Goal: Task Accomplishment & Management: Manage account settings

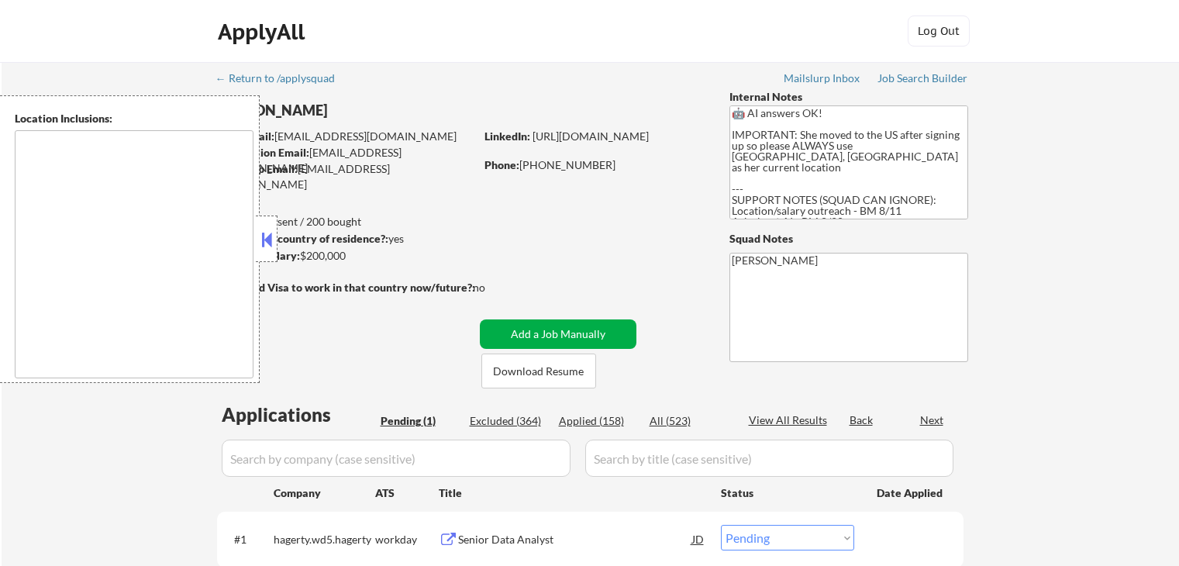
select select ""pending""
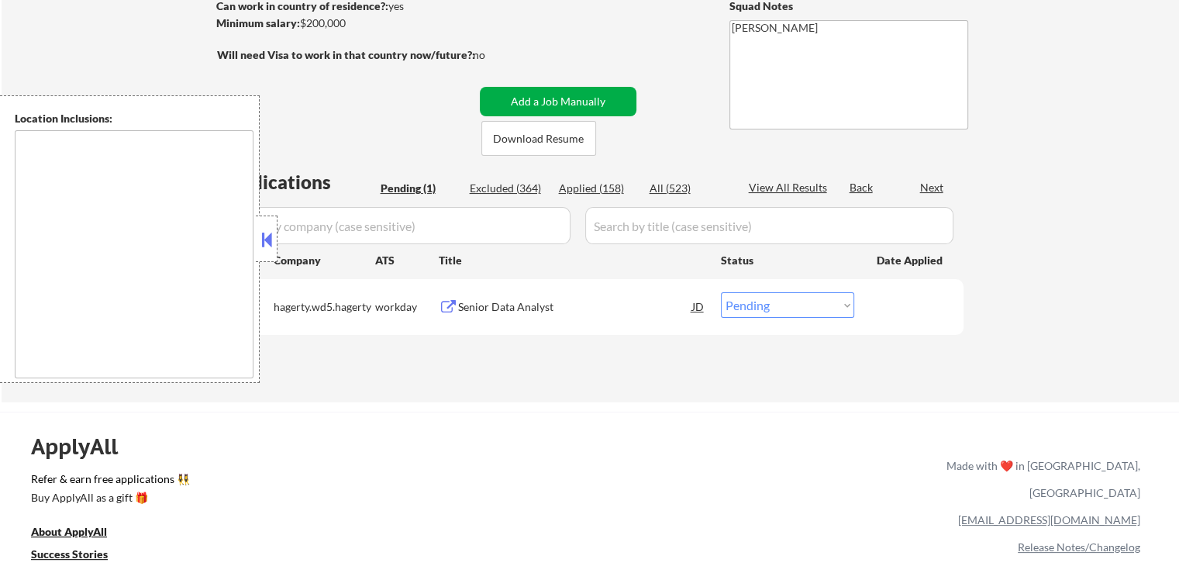
scroll to position [233, 0]
type textarea "[GEOGRAPHIC_DATA], [GEOGRAPHIC_DATA] [GEOGRAPHIC_DATA], [GEOGRAPHIC_DATA] [GEOG…"
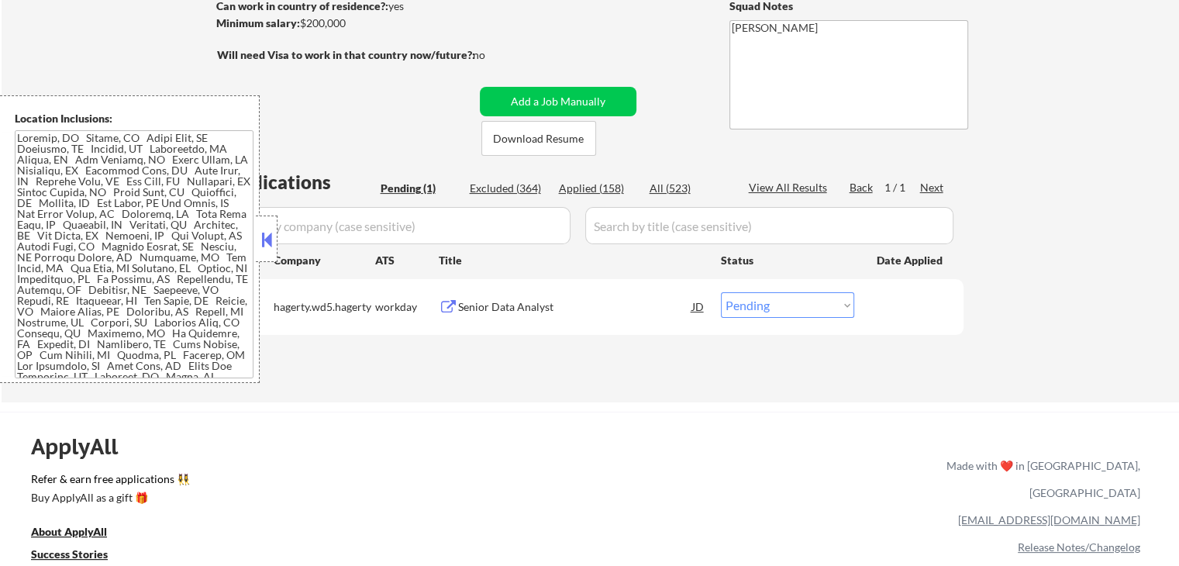
click at [483, 299] on div "Senior Data Analyst" at bounding box center [575, 307] width 234 height 16
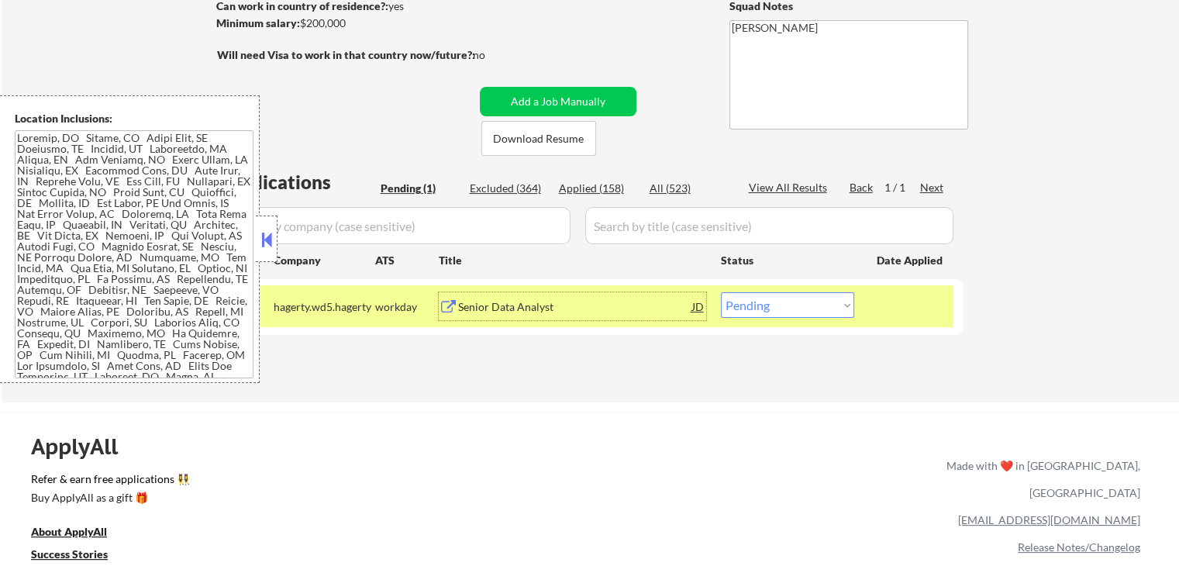
click at [536, 302] on div "Senior Data Analyst" at bounding box center [575, 307] width 234 height 16
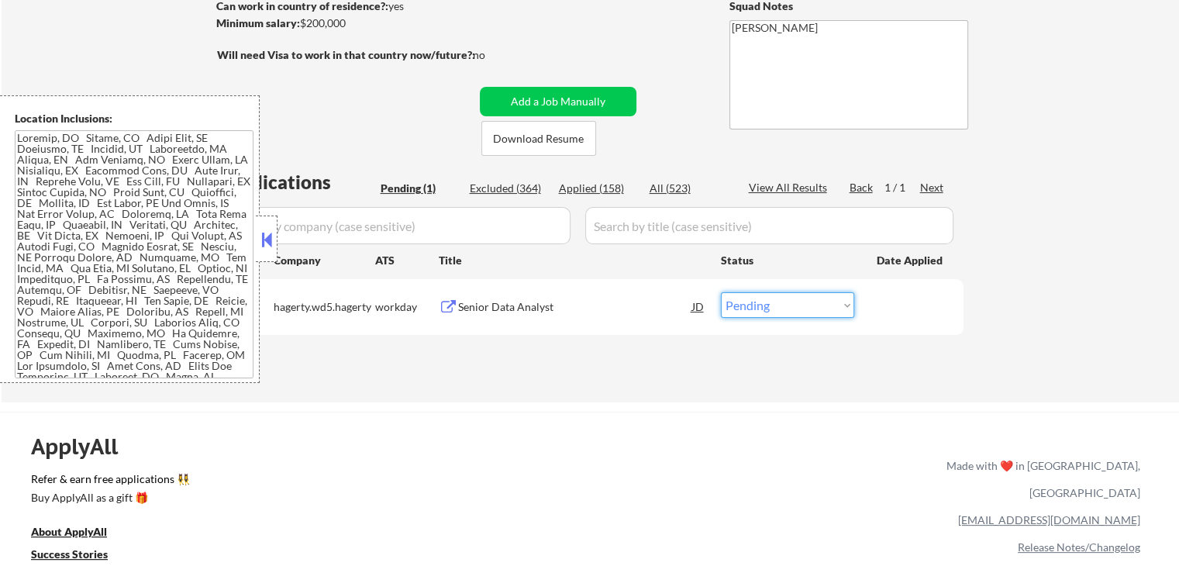
click at [777, 302] on select "Choose an option... Pending Applied Excluded (Questions) Excluded (Expired) Exc…" at bounding box center [787, 305] width 133 height 26
select select ""applied""
click at [721, 292] on select "Choose an option... Pending Applied Excluded (Questions) Excluded (Expired) Exc…" at bounding box center [787, 305] width 133 height 26
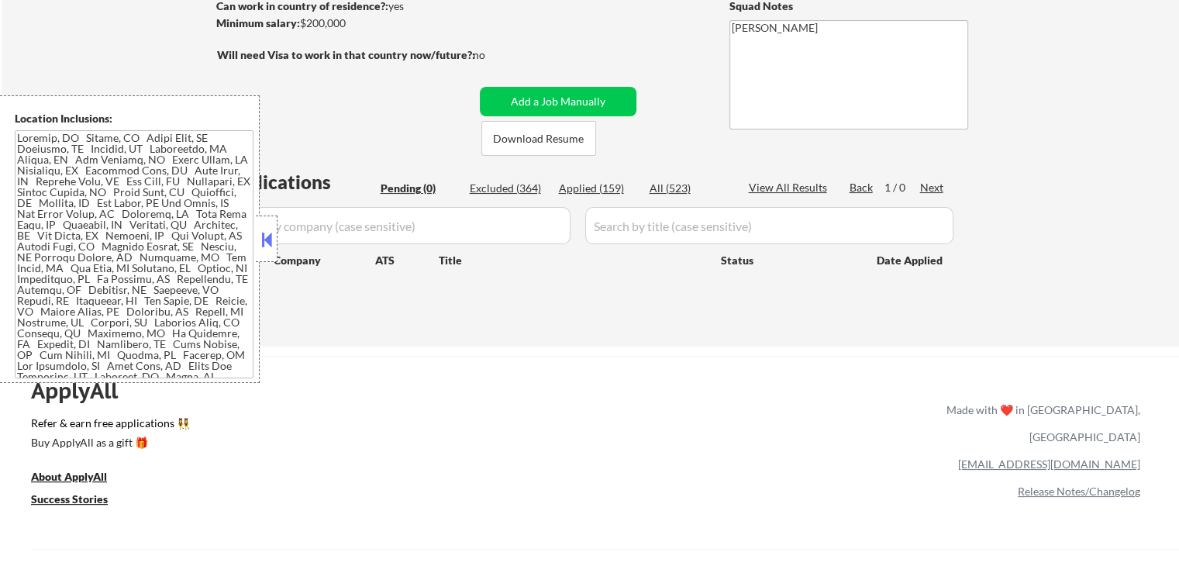
click at [598, 190] on div "Applied (159)" at bounding box center [598, 189] width 78 height 16
select select ""applied""
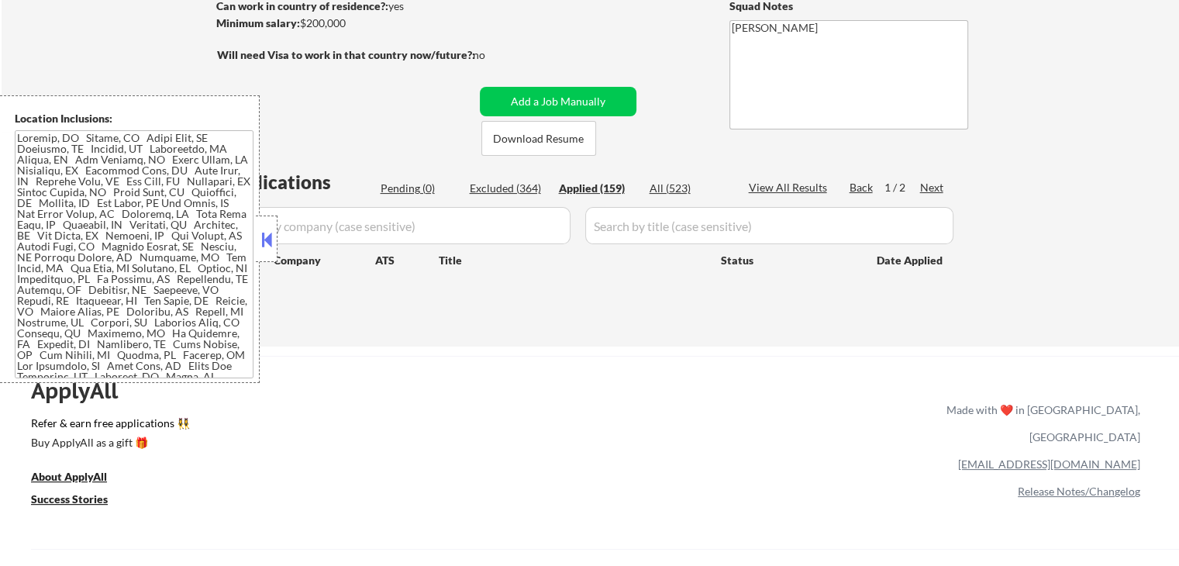
select select ""applied""
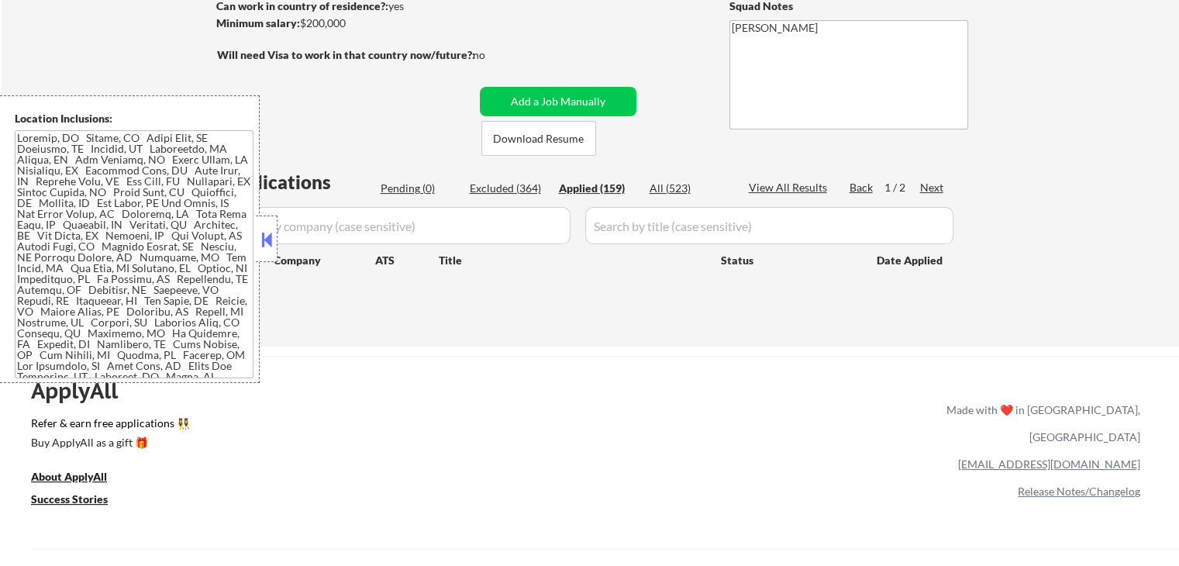
select select ""applied""
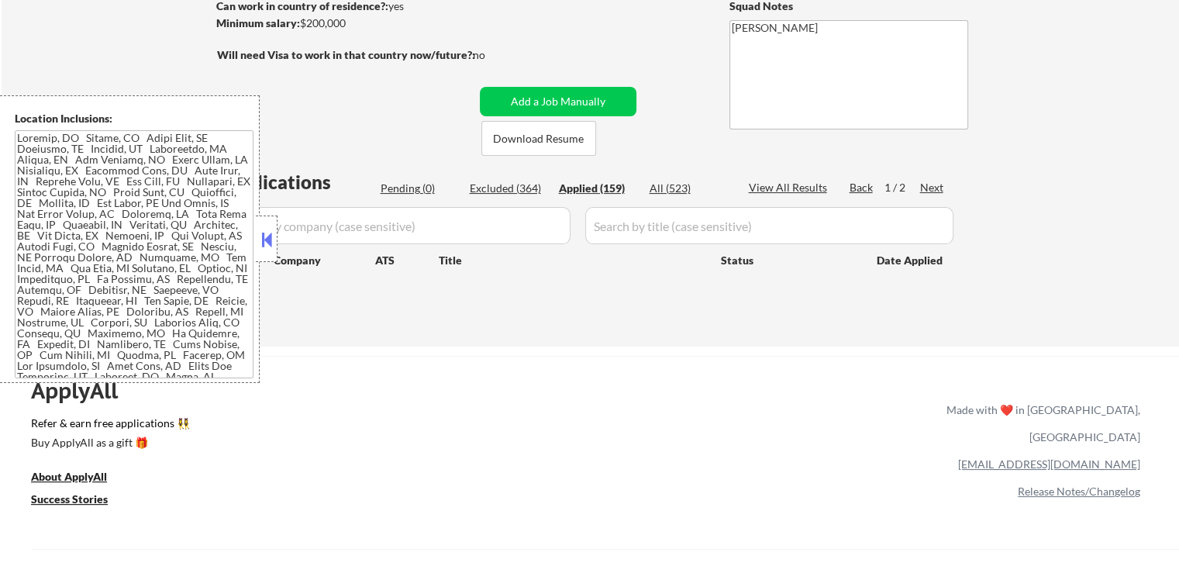
select select ""applied""
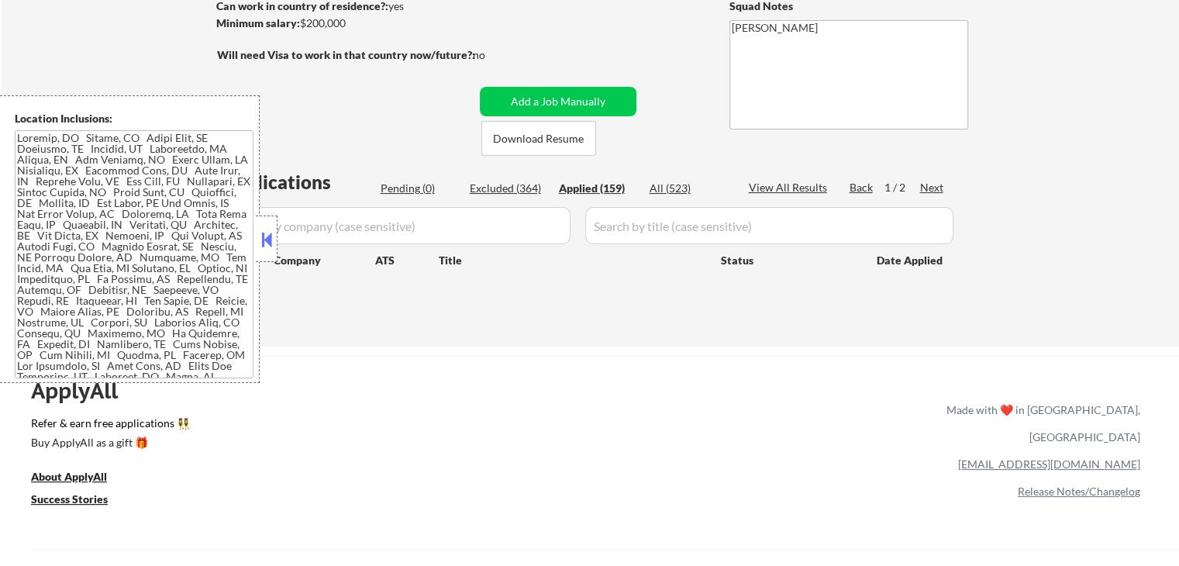
select select ""applied""
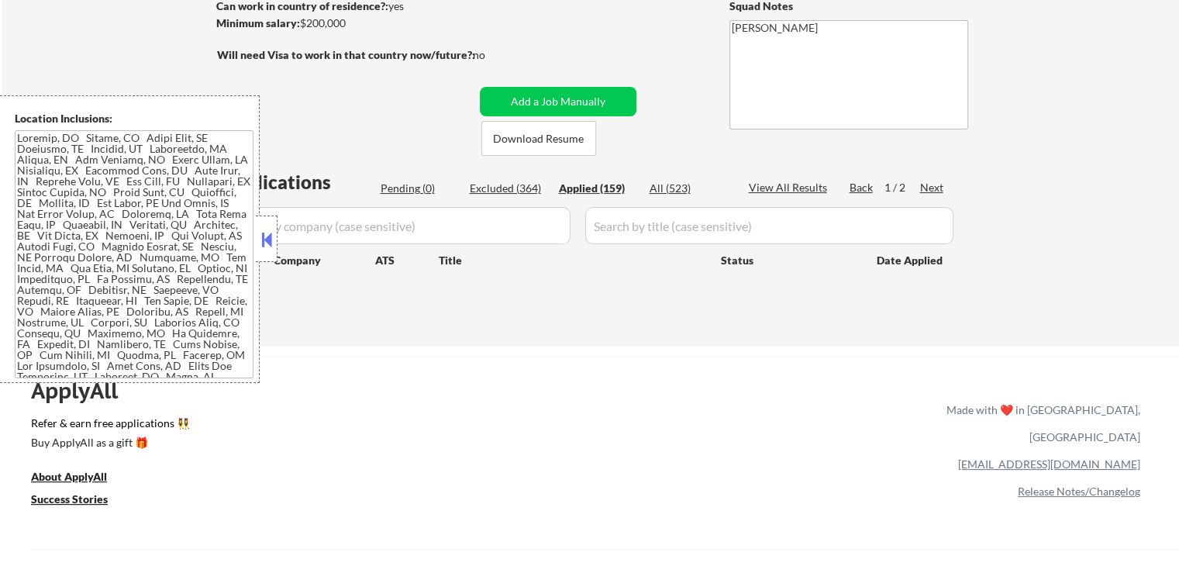
select select ""applied""
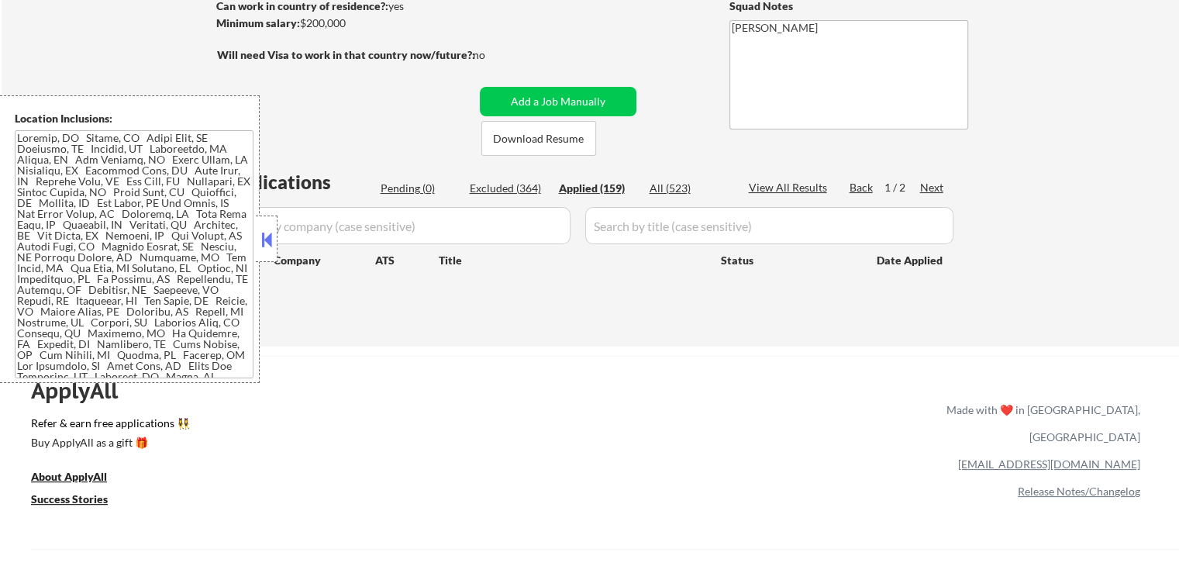
select select ""applied""
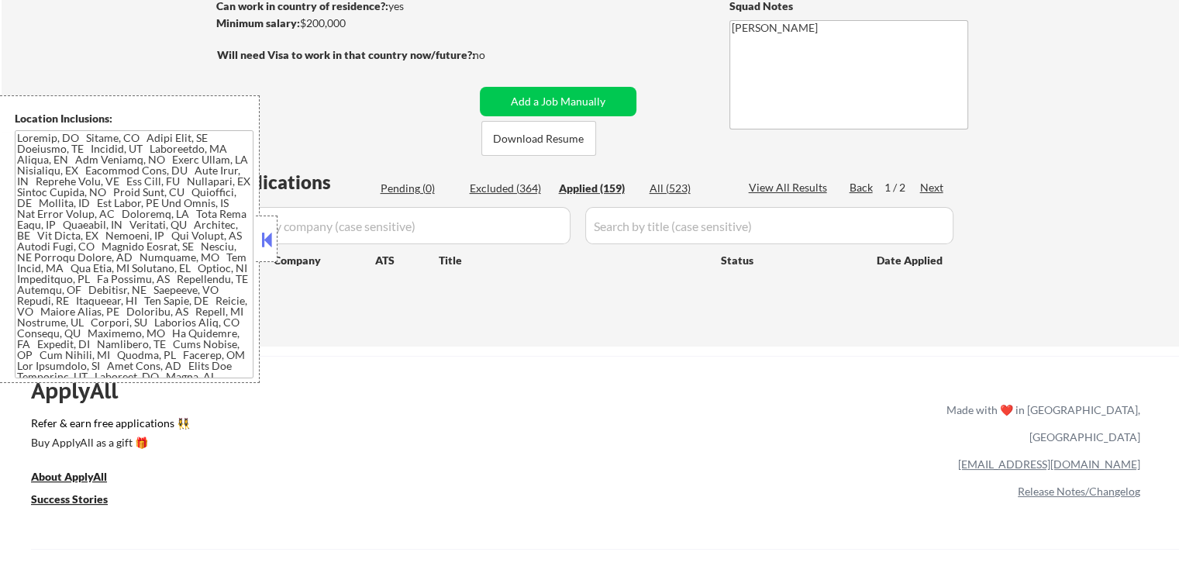
select select ""applied""
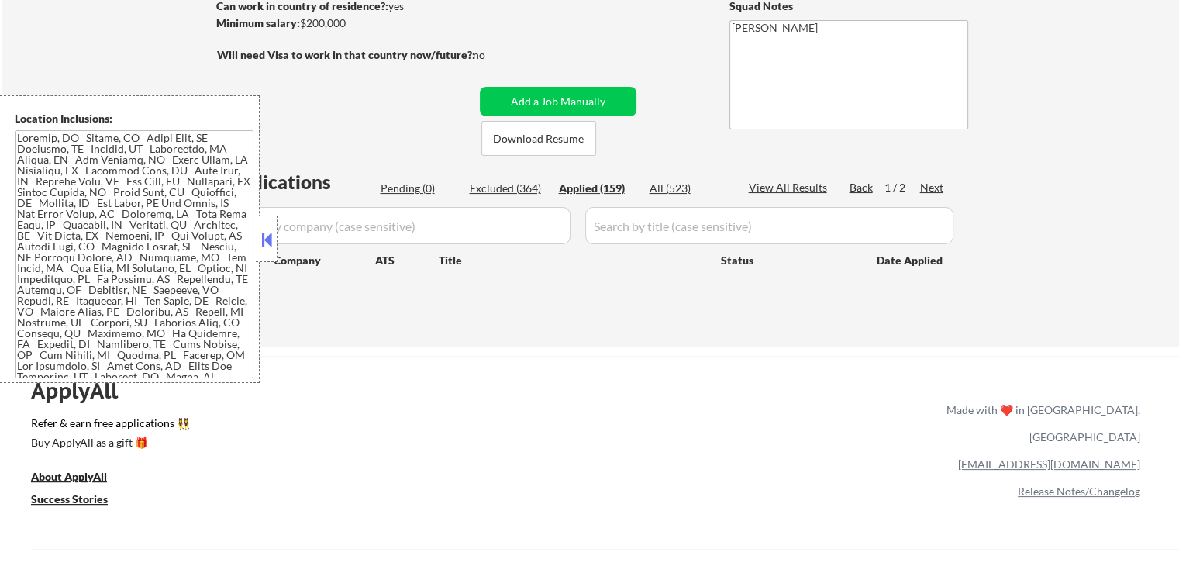
select select ""applied""
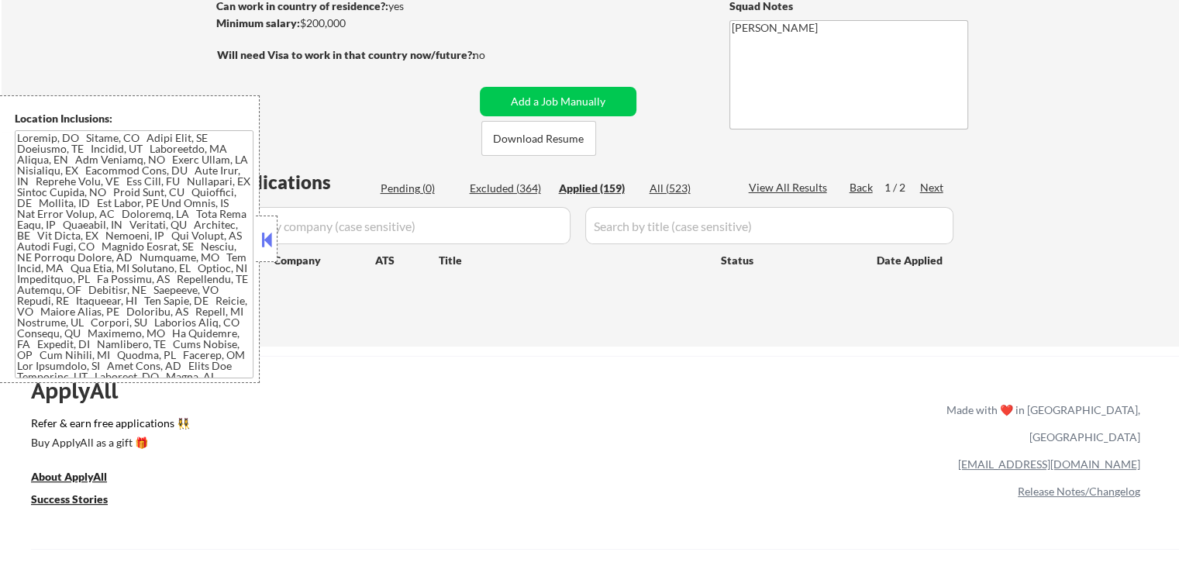
select select ""applied""
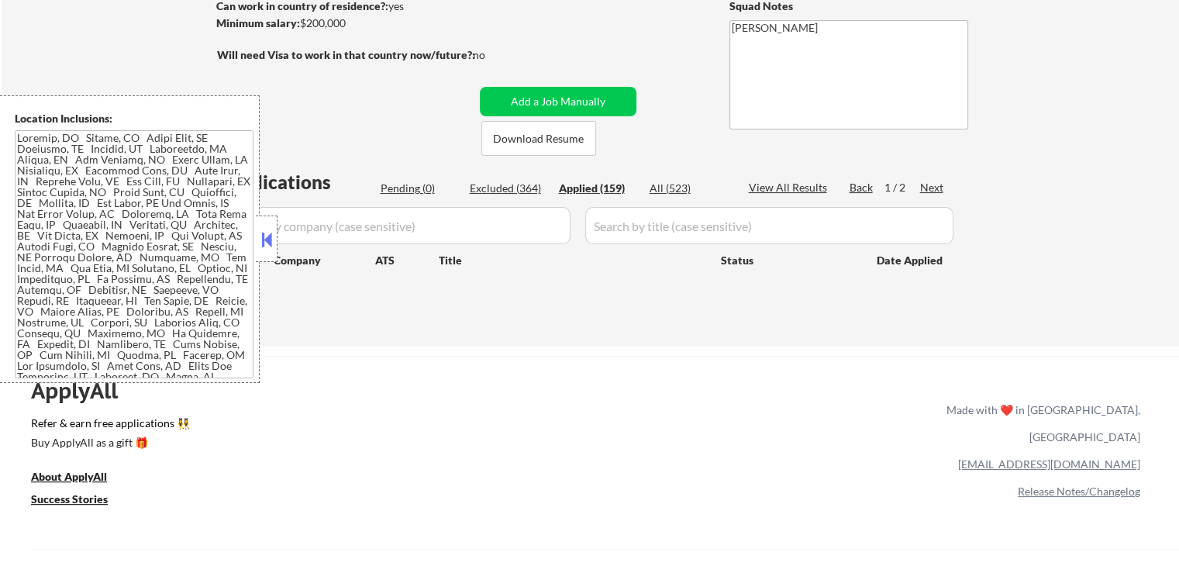
select select ""applied""
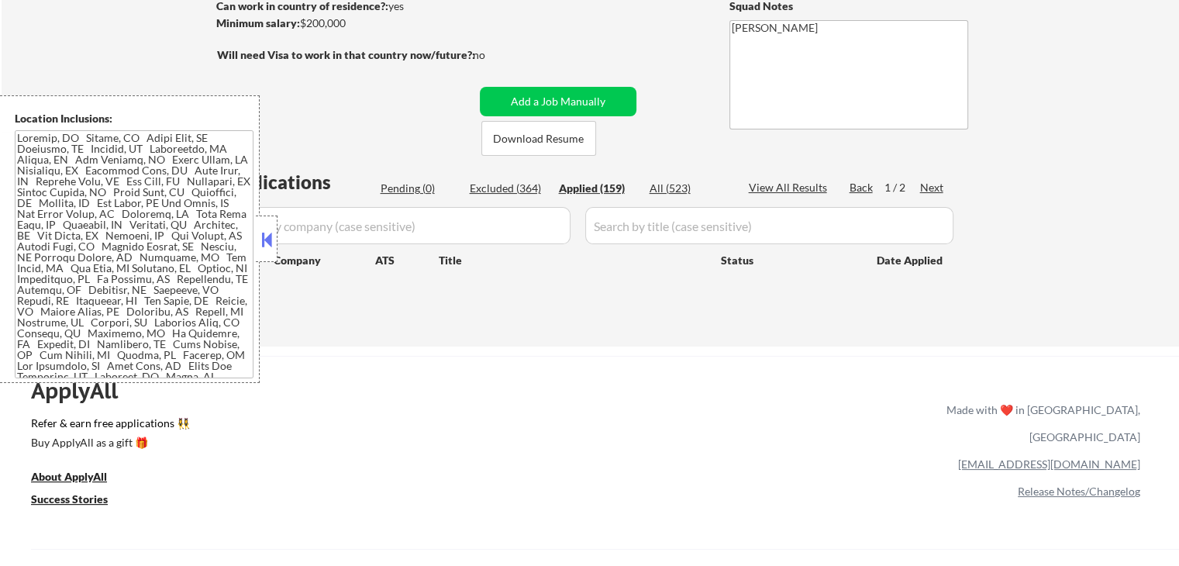
select select ""applied""
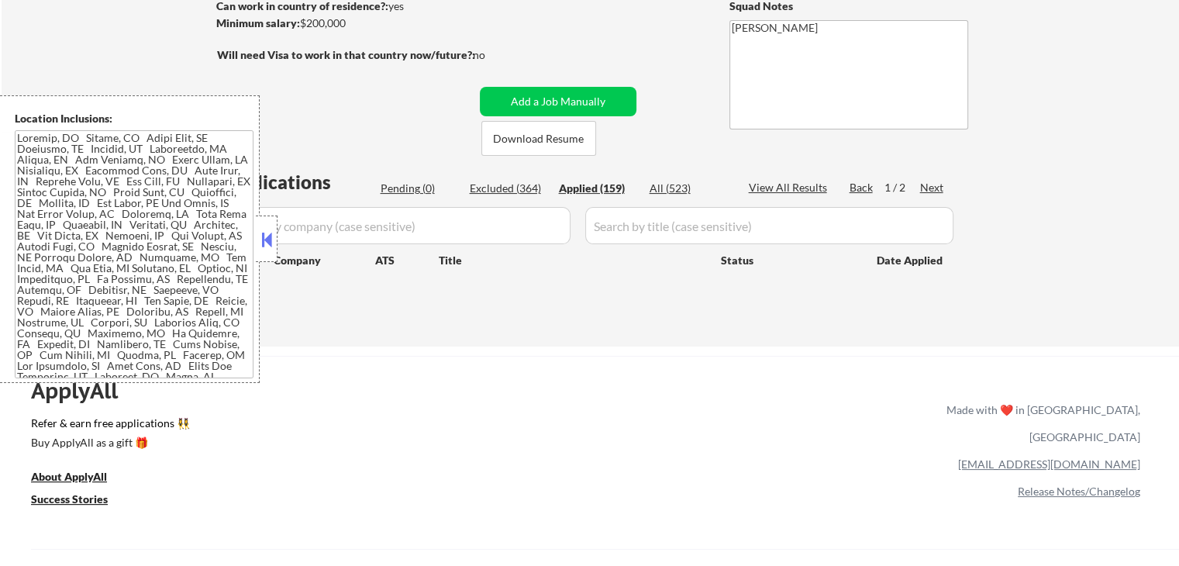
select select ""applied""
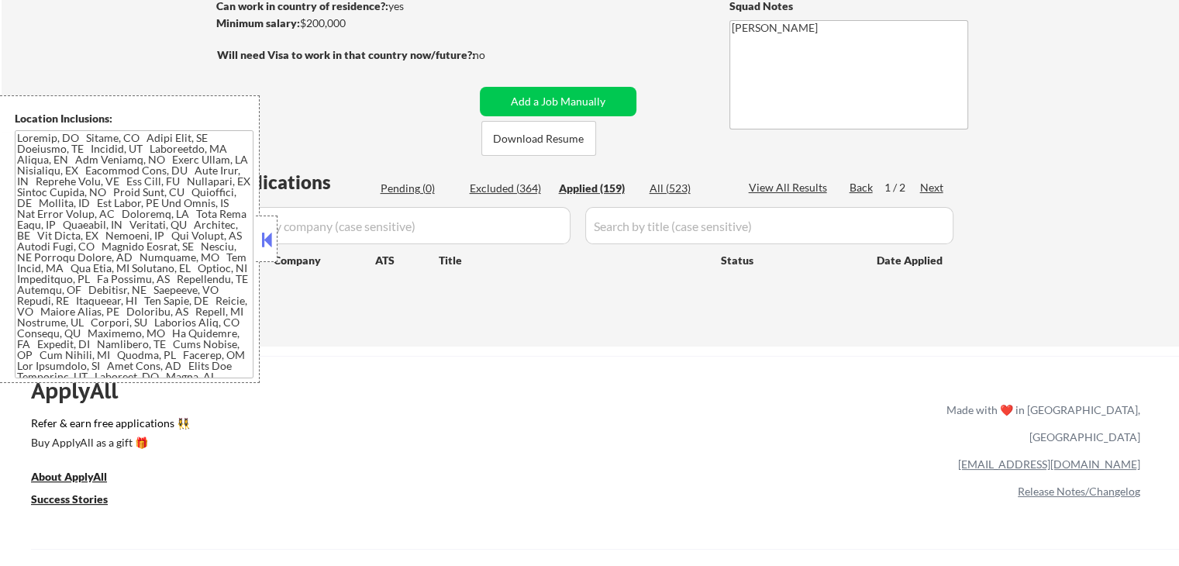
select select ""applied""
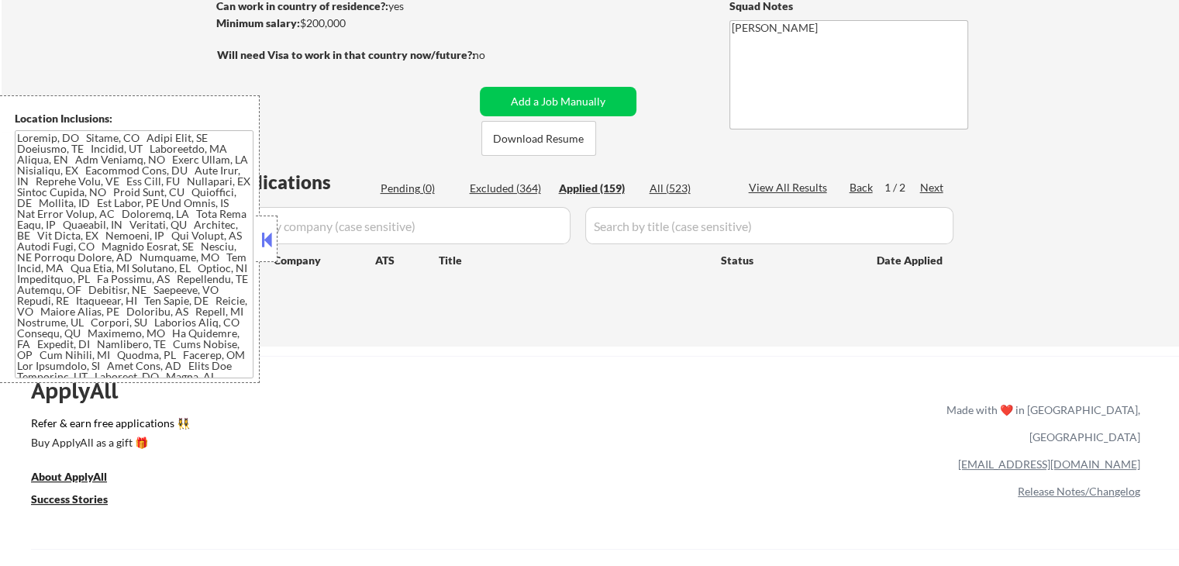
select select ""applied""
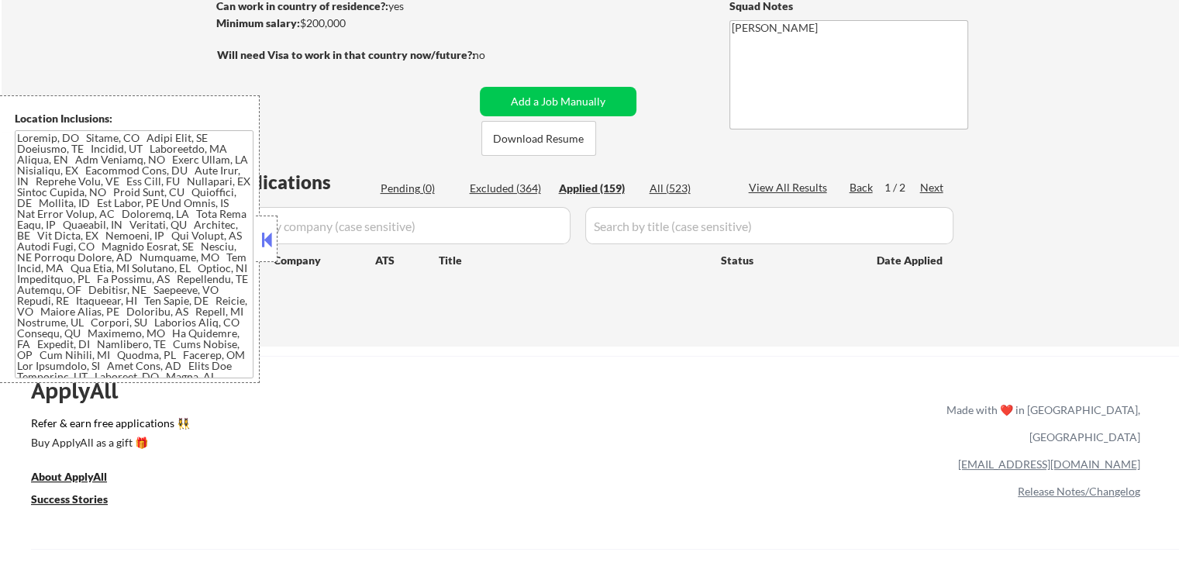
select select ""applied""
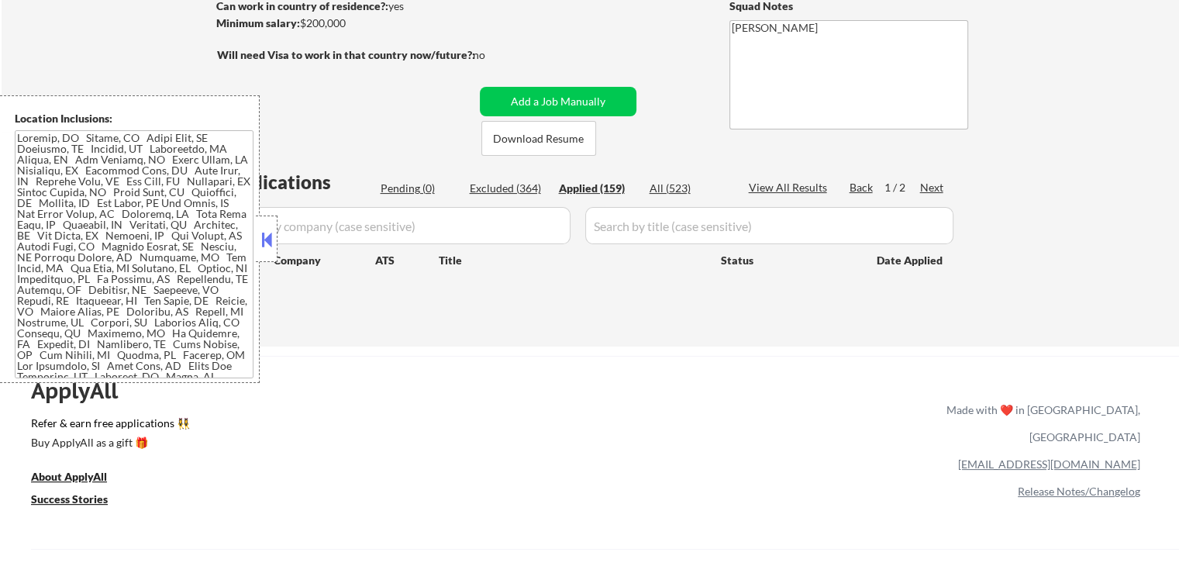
select select ""applied""
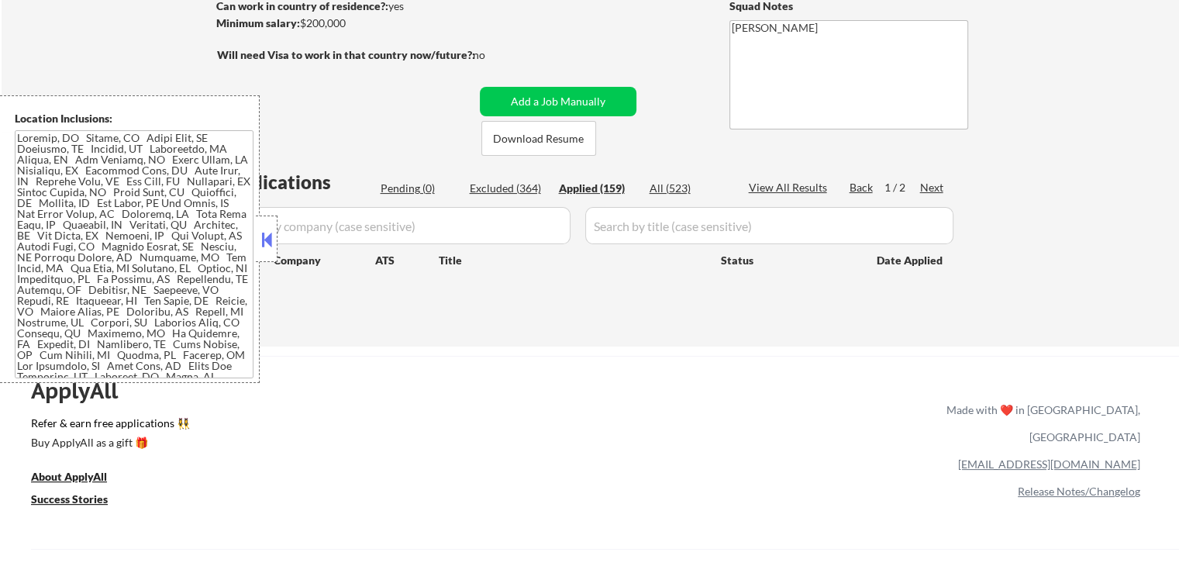
select select ""applied""
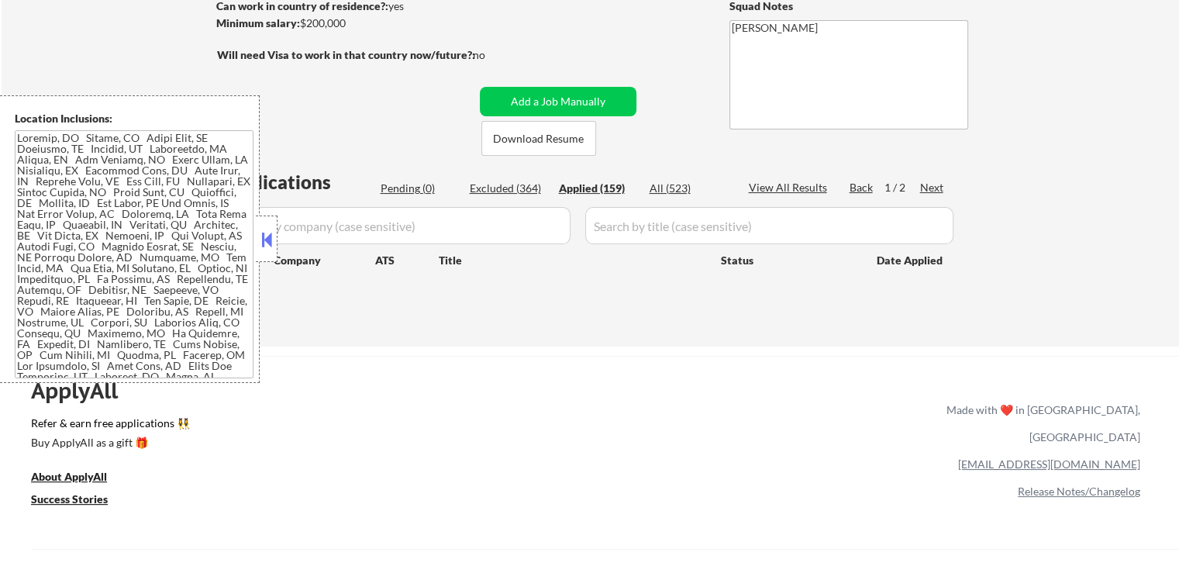
select select ""applied""
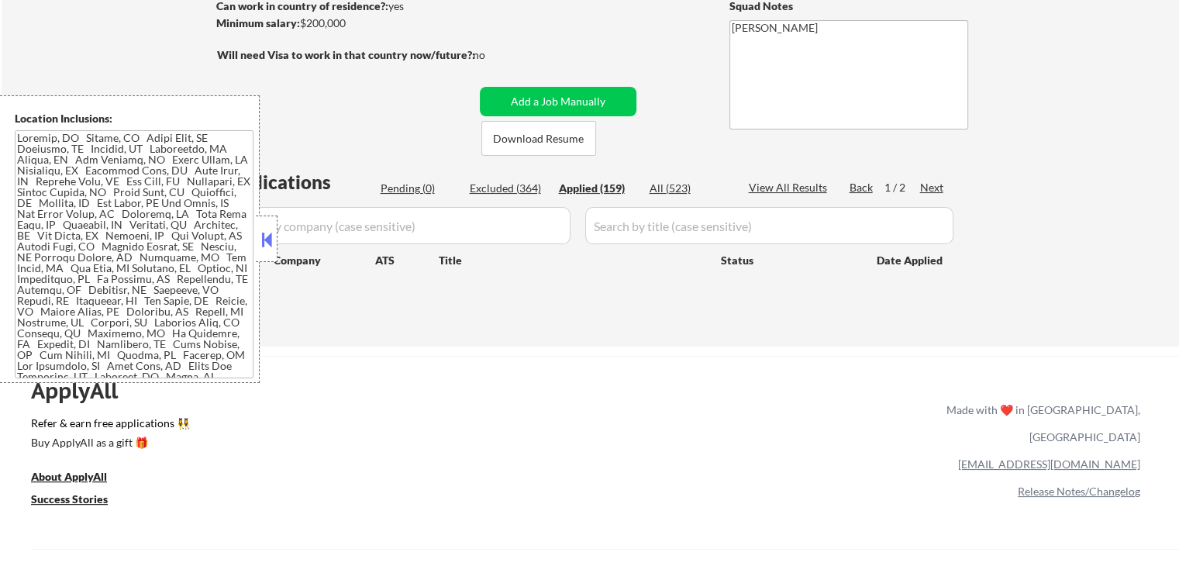
select select ""applied""
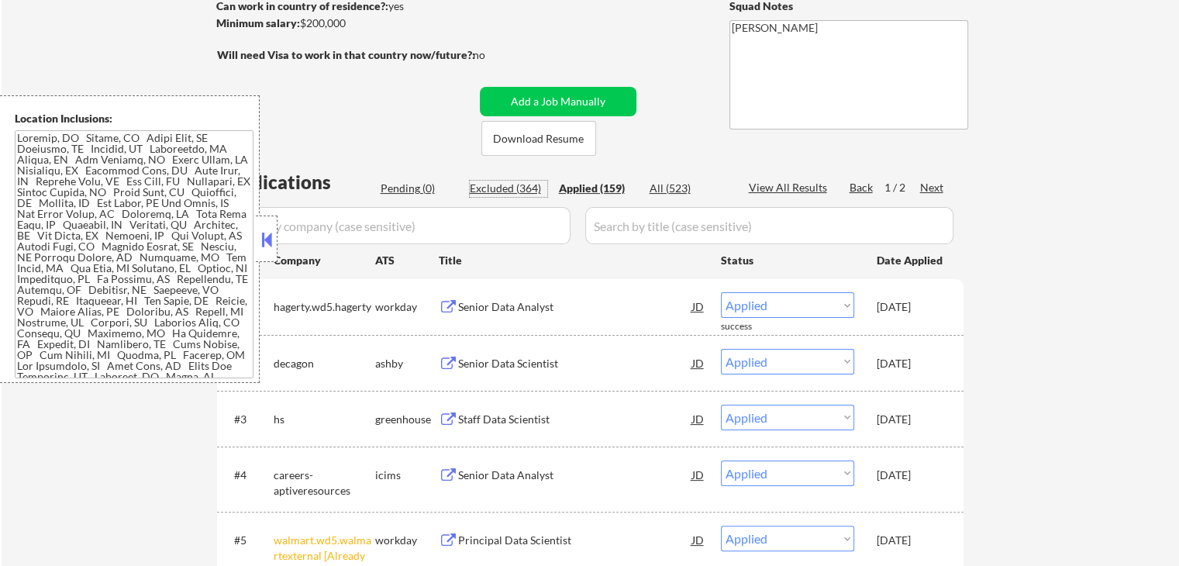
click at [512, 191] on div "Excluded (364)" at bounding box center [509, 189] width 78 height 16
click at [388, 189] on div "Pending (0)" at bounding box center [420, 189] width 78 height 16
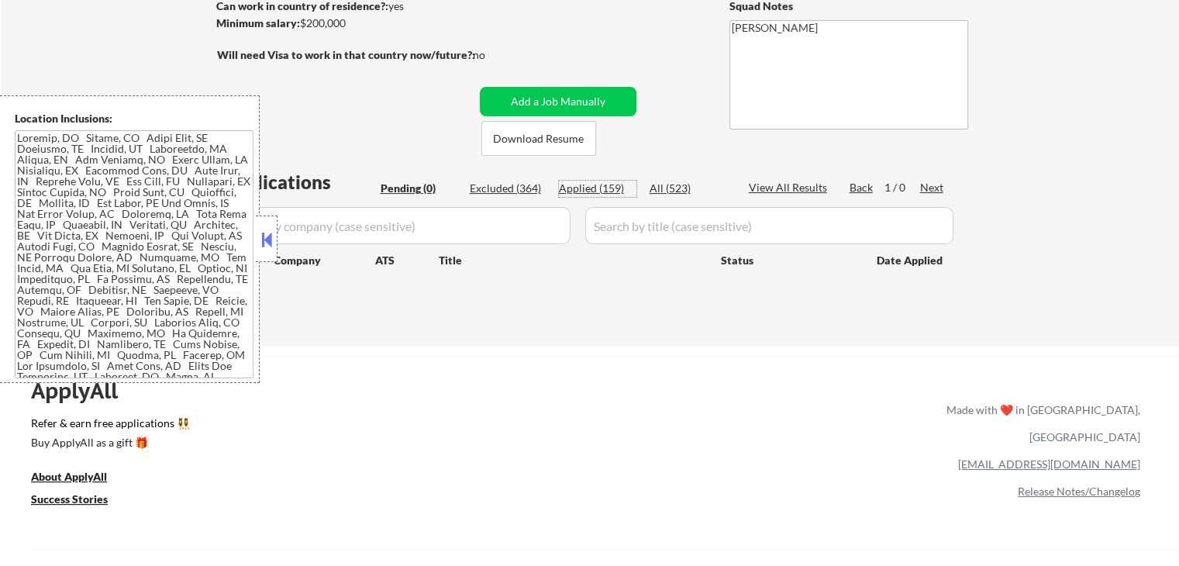
click at [589, 184] on div "Applied (159)" at bounding box center [598, 189] width 78 height 16
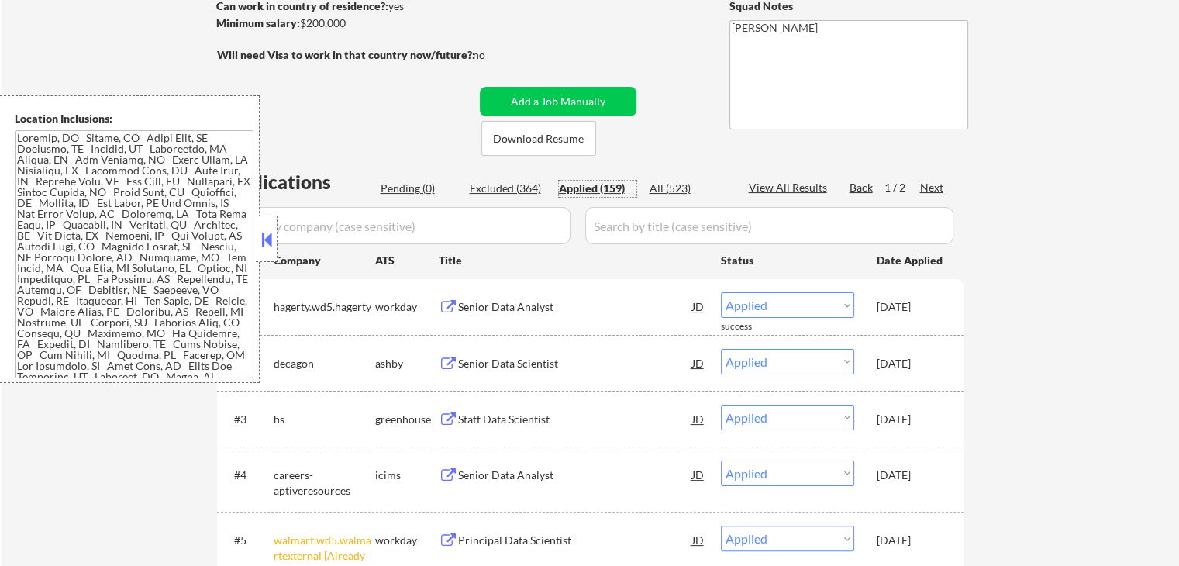
scroll to position [78, 0]
